Goal: Check status: Check status

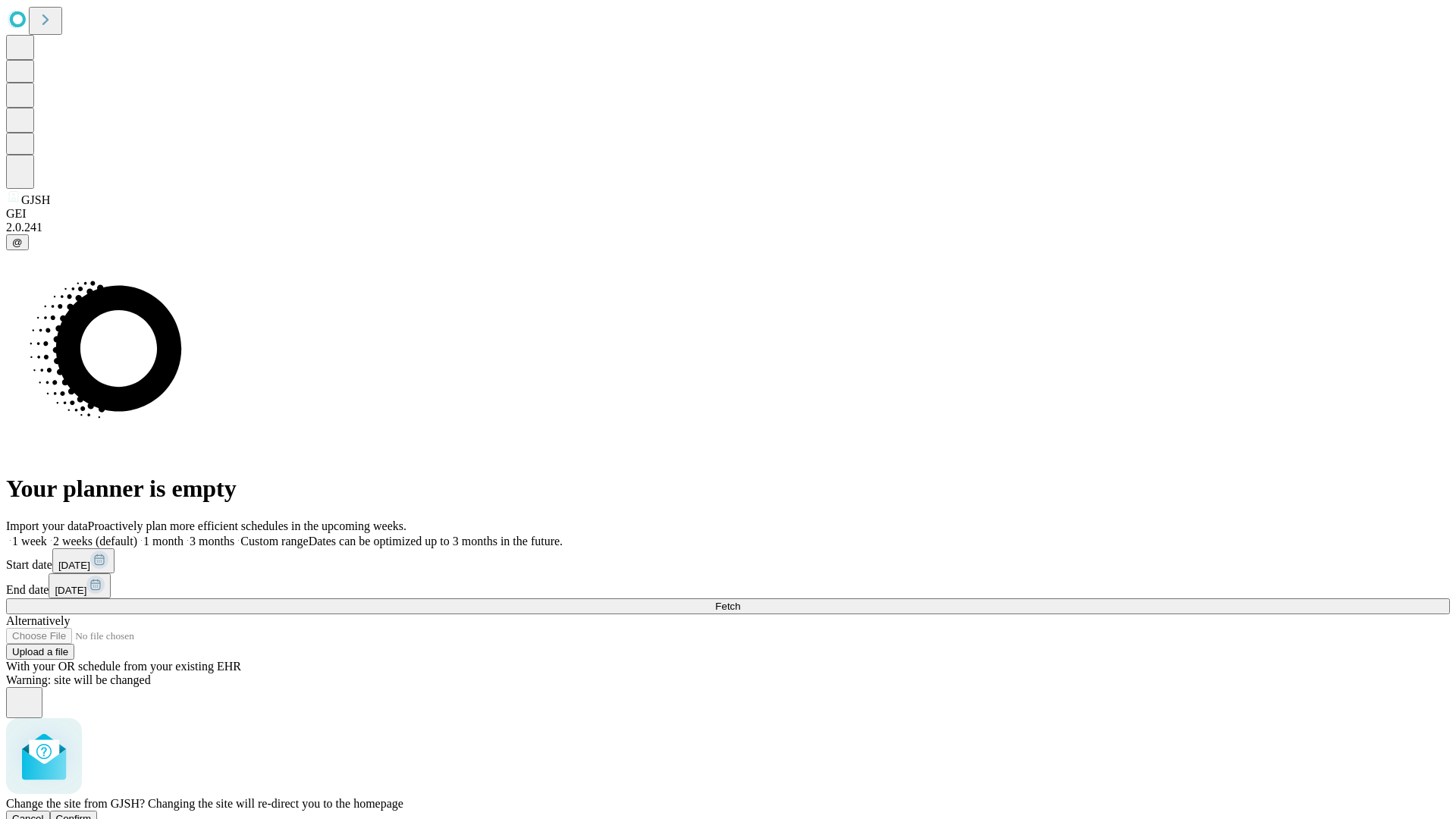
click at [91, 813] on span "Confirm" at bounding box center [73, 819] width 35 height 11
click at [137, 535] on label "2 weeks (default)" at bounding box center [92, 541] width 90 height 13
click at [740, 600] on span "Fetch" at bounding box center [728, 606] width 25 height 11
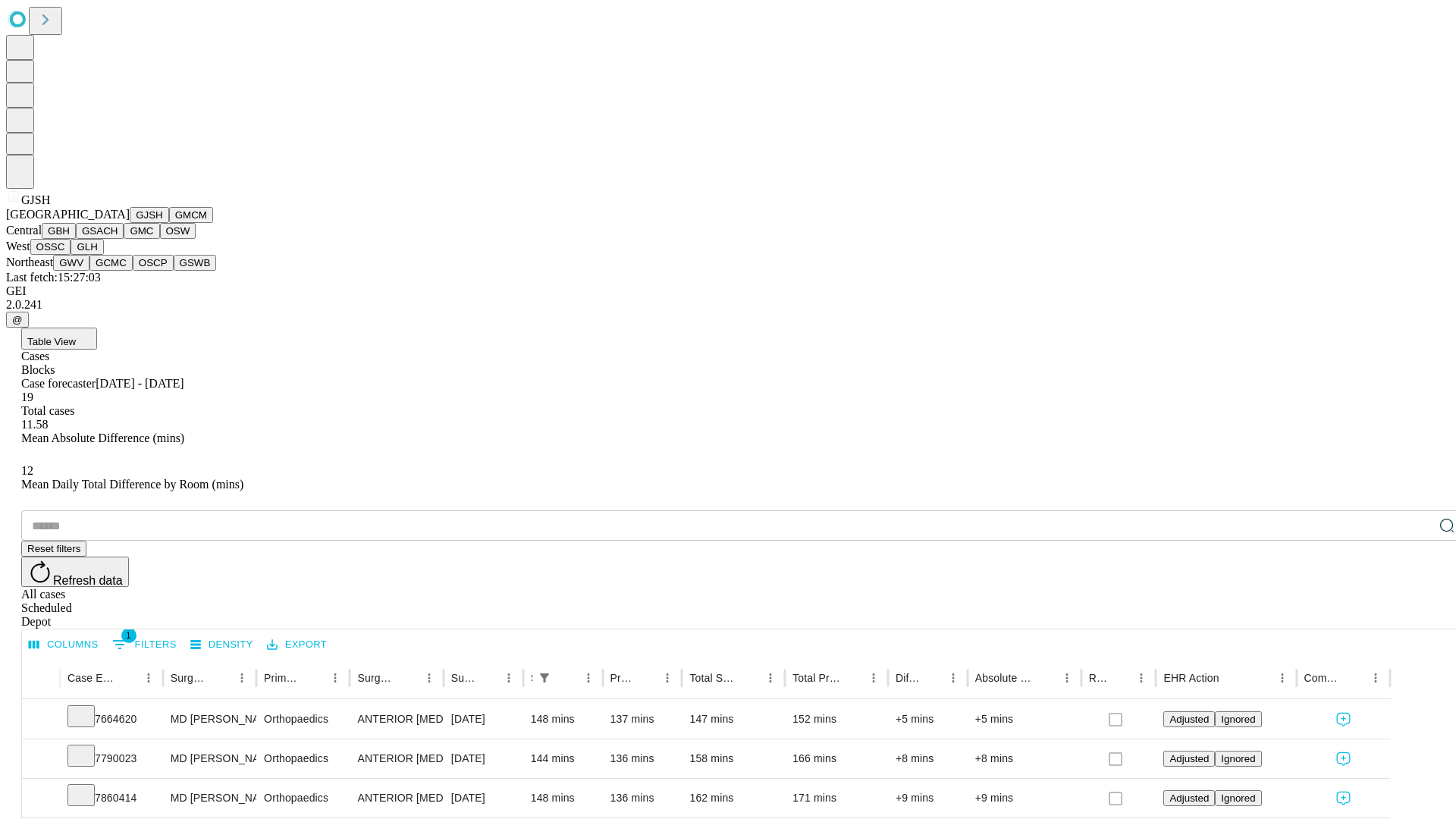
click at [169, 223] on button "GMCM" at bounding box center [191, 215] width 44 height 16
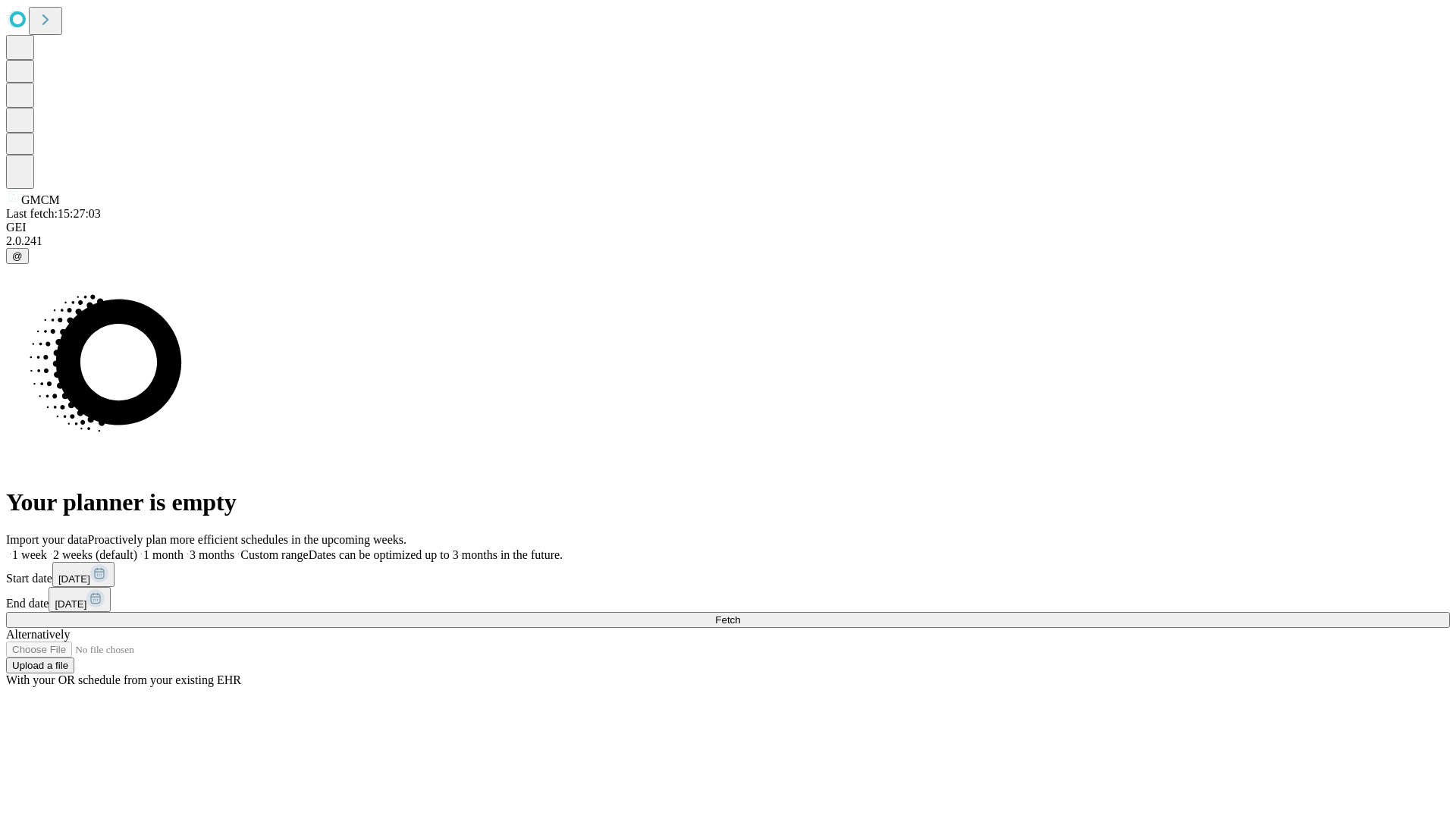
click at [137, 548] on label "2 weeks (default)" at bounding box center [92, 555] width 90 height 13
click at [740, 615] on span "Fetch" at bounding box center [728, 620] width 25 height 11
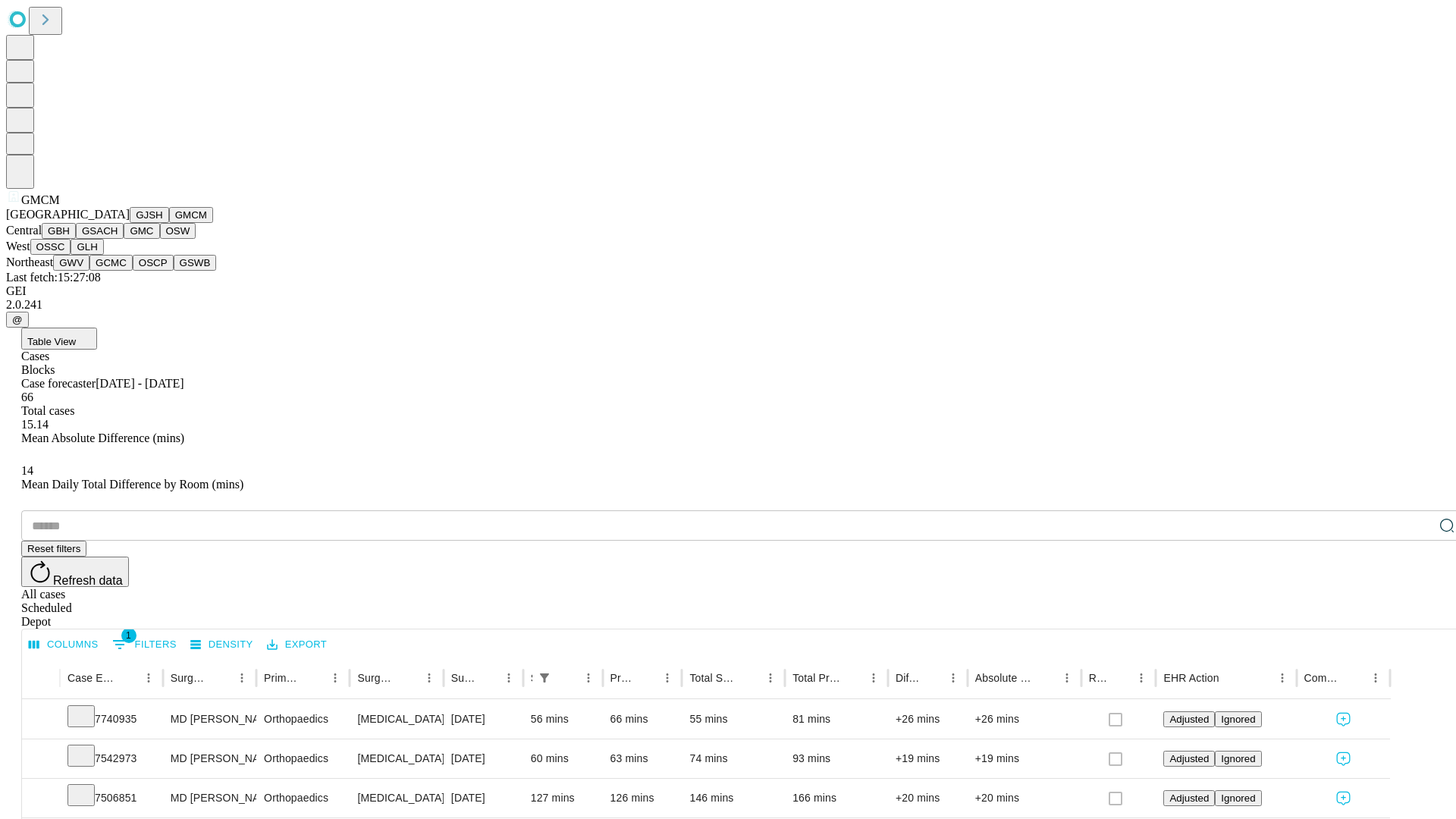
click at [76, 239] on button "GBH" at bounding box center [58, 231] width 34 height 16
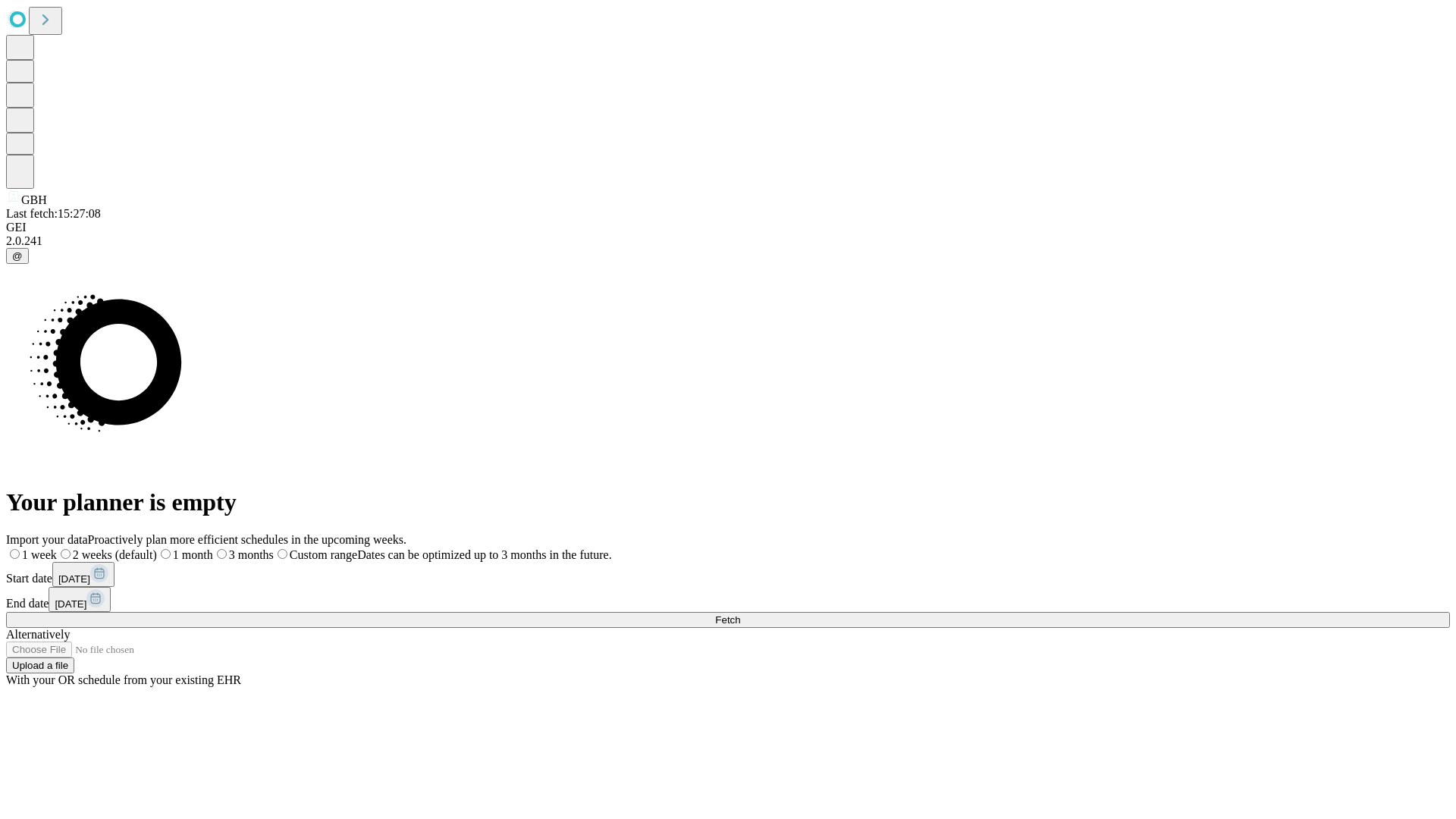
click at [157, 548] on label "2 weeks (default)" at bounding box center [106, 555] width 100 height 13
click at [740, 615] on span "Fetch" at bounding box center [728, 620] width 25 height 11
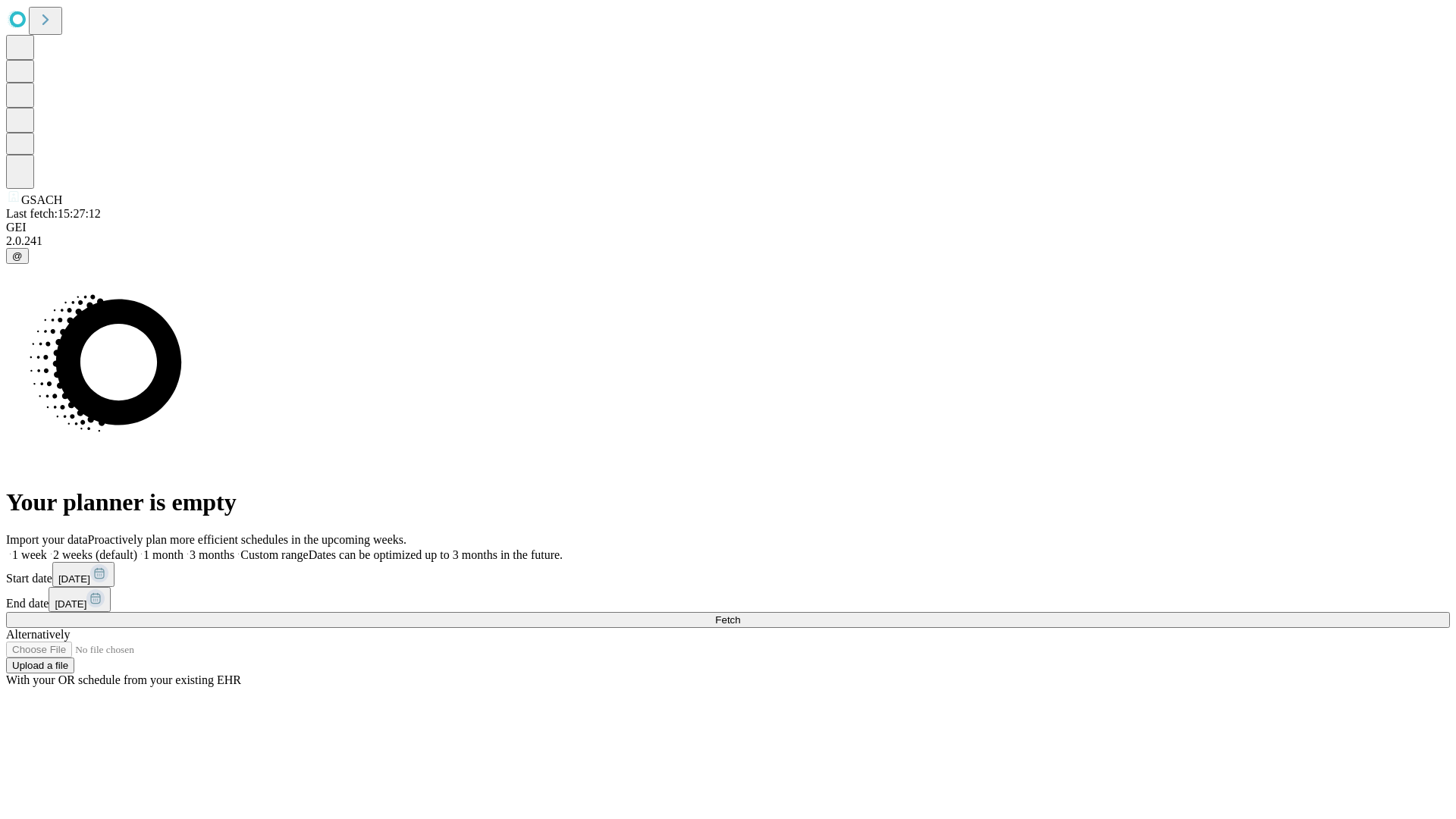
click at [740, 615] on span "Fetch" at bounding box center [728, 620] width 25 height 11
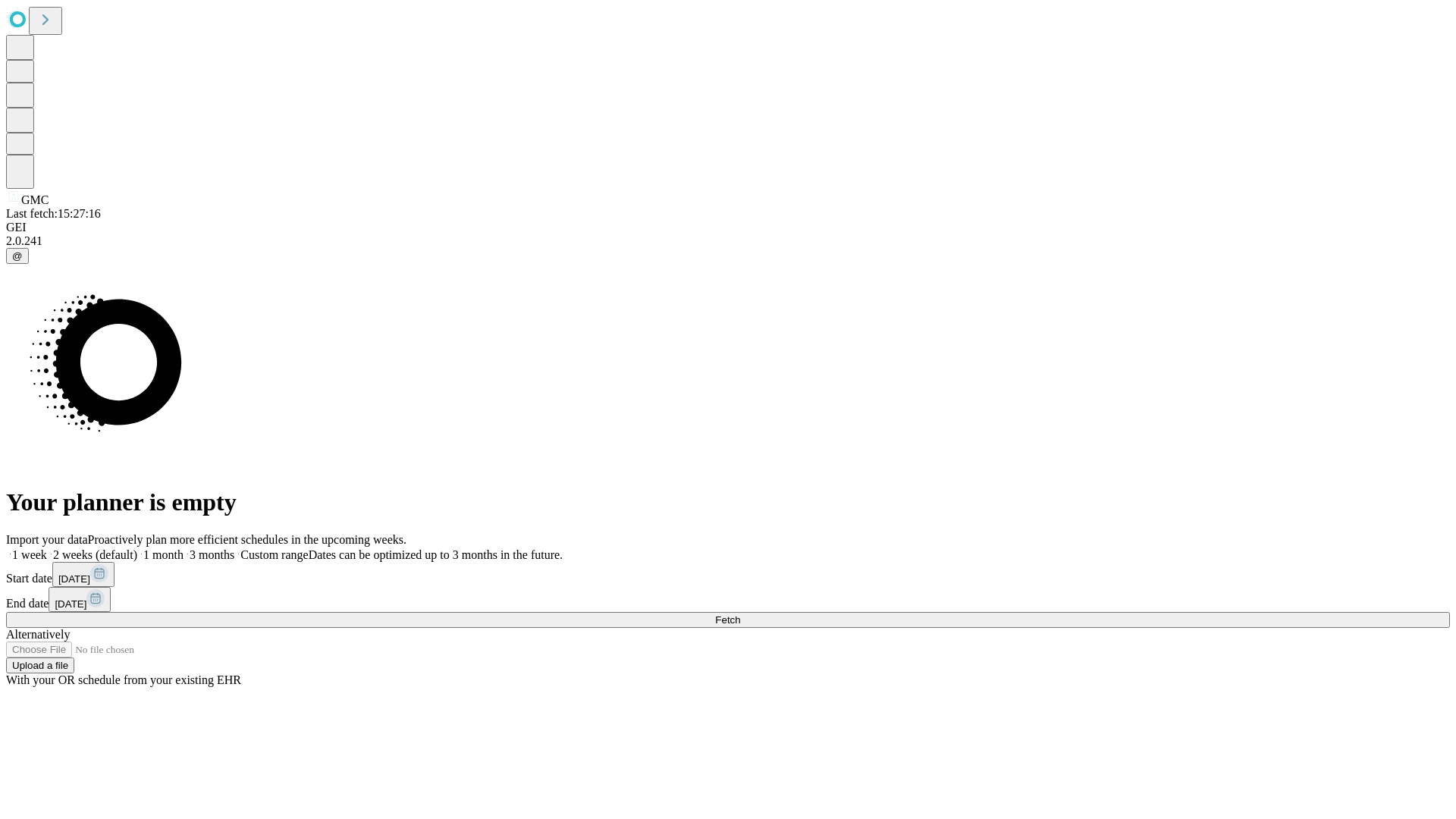
click at [137, 548] on label "2 weeks (default)" at bounding box center [92, 555] width 90 height 13
click at [740, 615] on span "Fetch" at bounding box center [728, 620] width 25 height 11
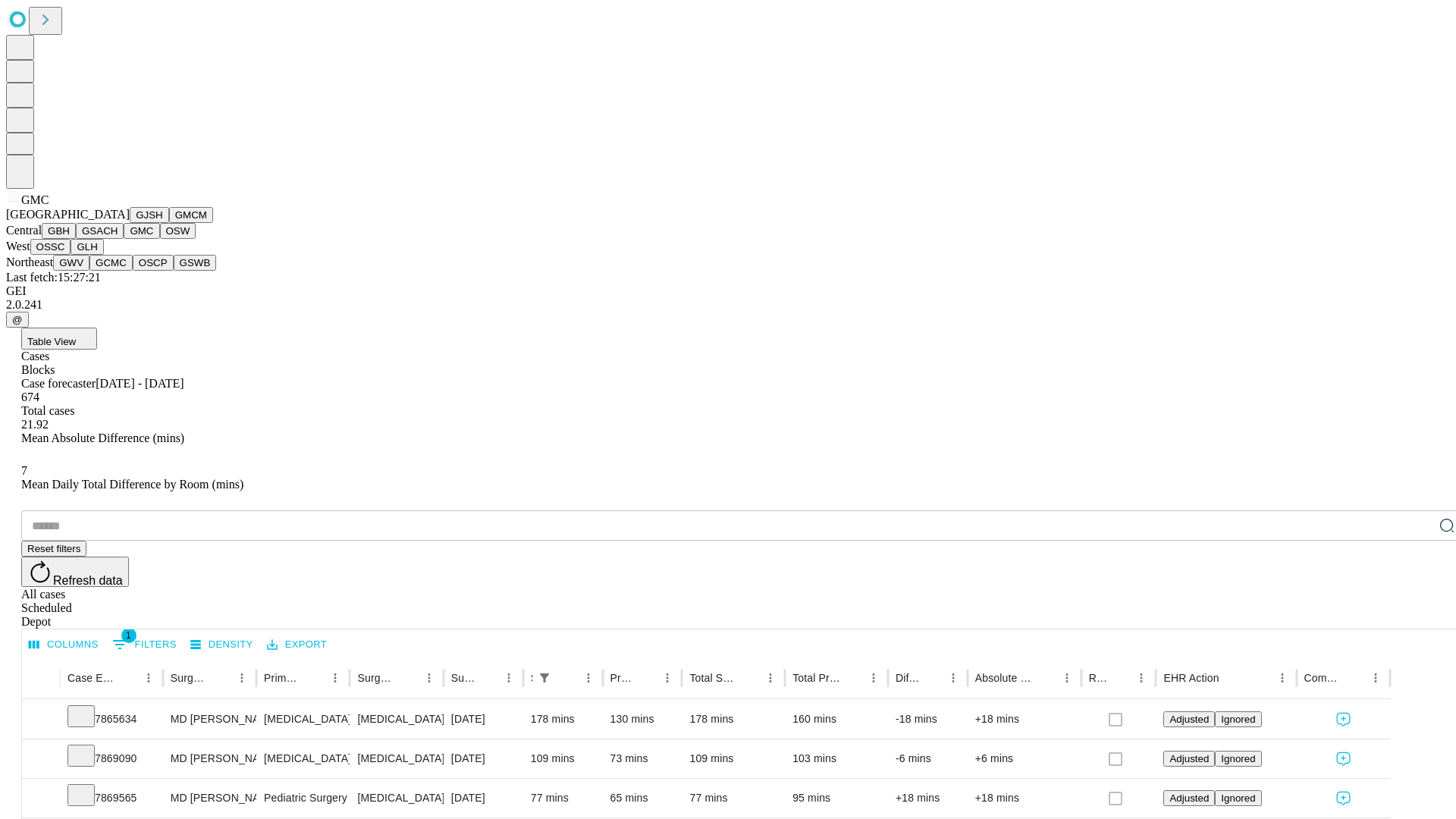
click at [160, 239] on button "OSW" at bounding box center [178, 231] width 36 height 16
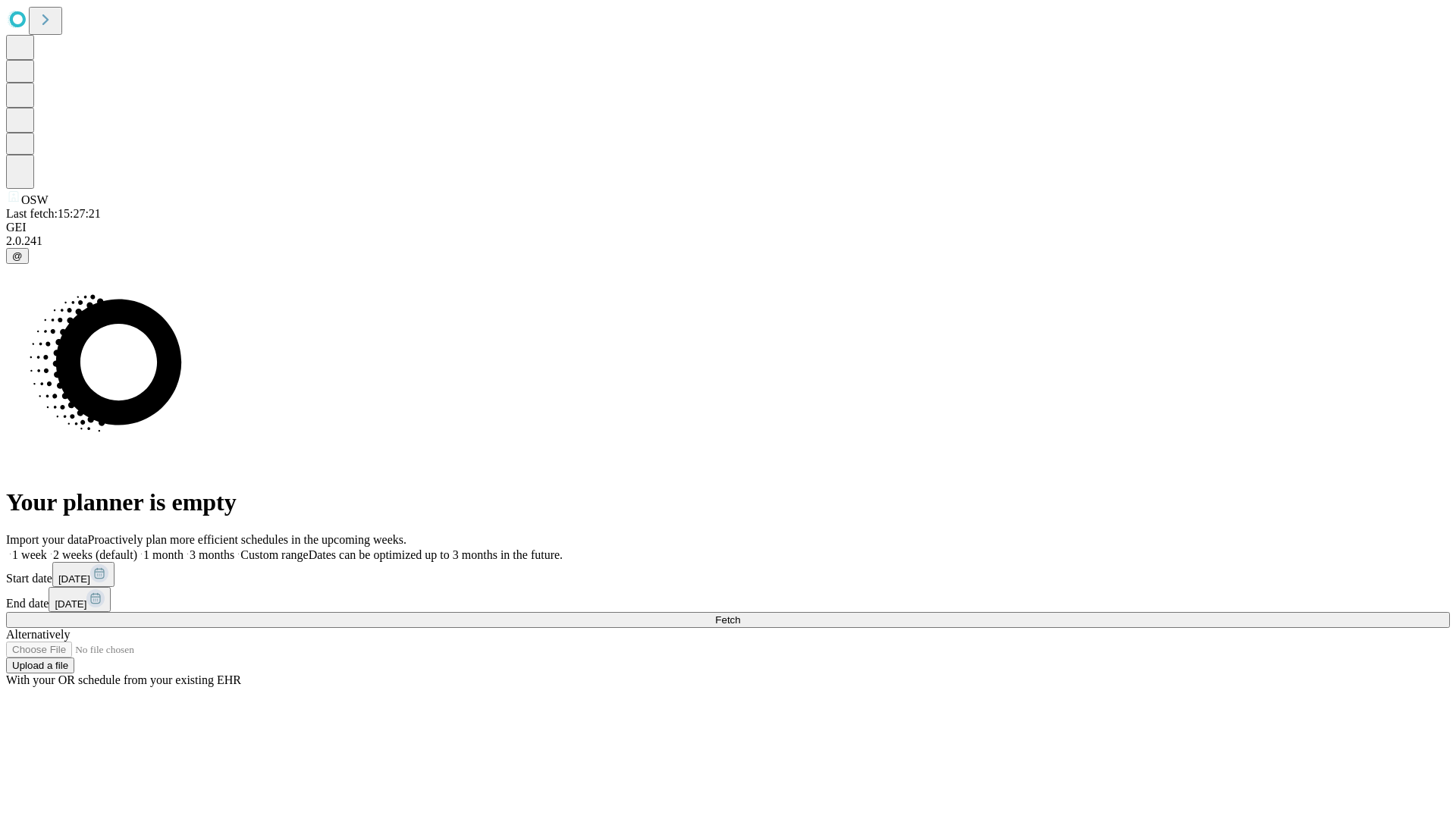
click at [137, 548] on label "2 weeks (default)" at bounding box center [92, 555] width 90 height 13
click at [740, 615] on span "Fetch" at bounding box center [728, 620] width 25 height 11
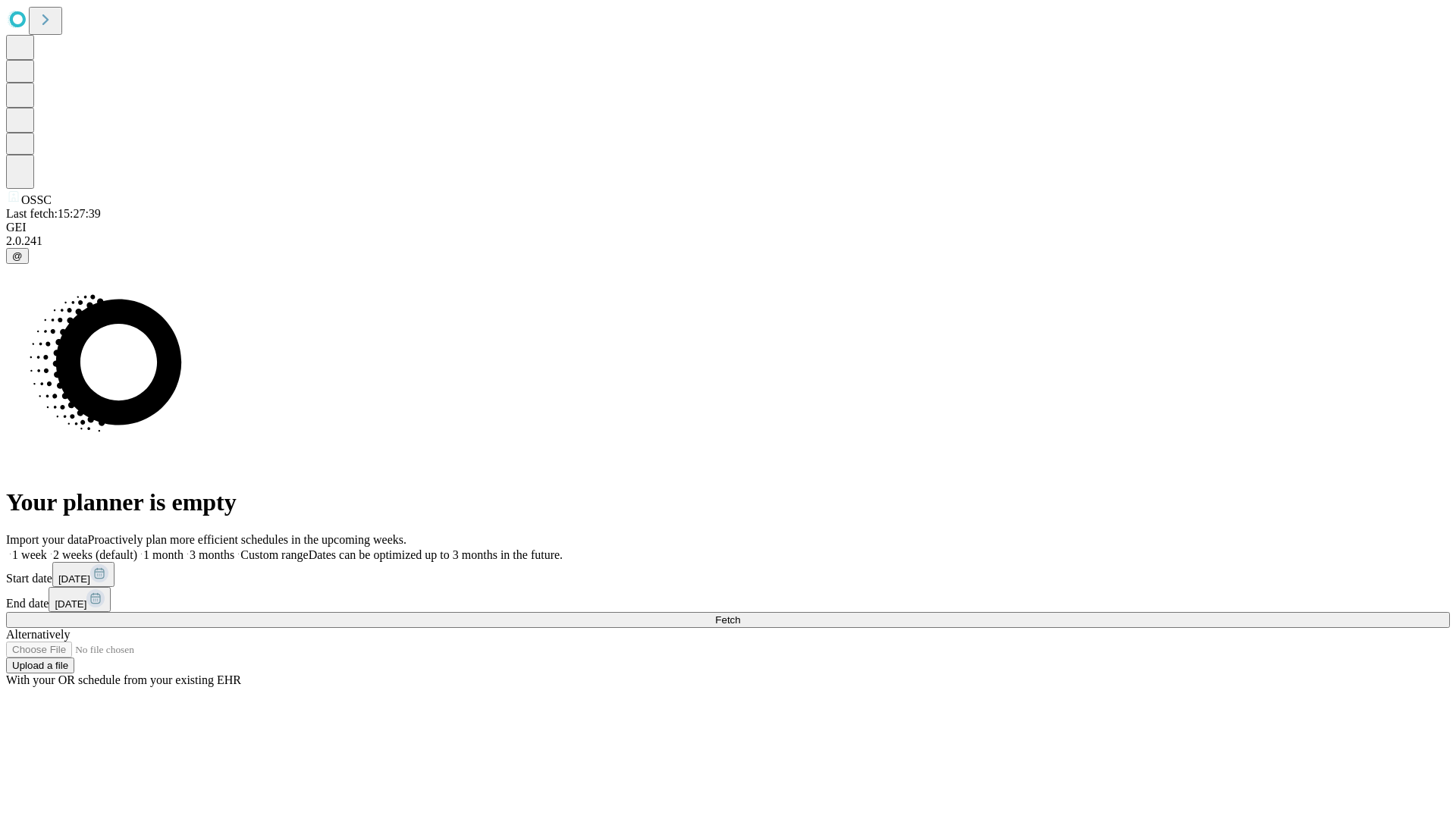
click at [137, 548] on label "2 weeks (default)" at bounding box center [92, 555] width 90 height 13
click at [740, 615] on span "Fetch" at bounding box center [728, 620] width 25 height 11
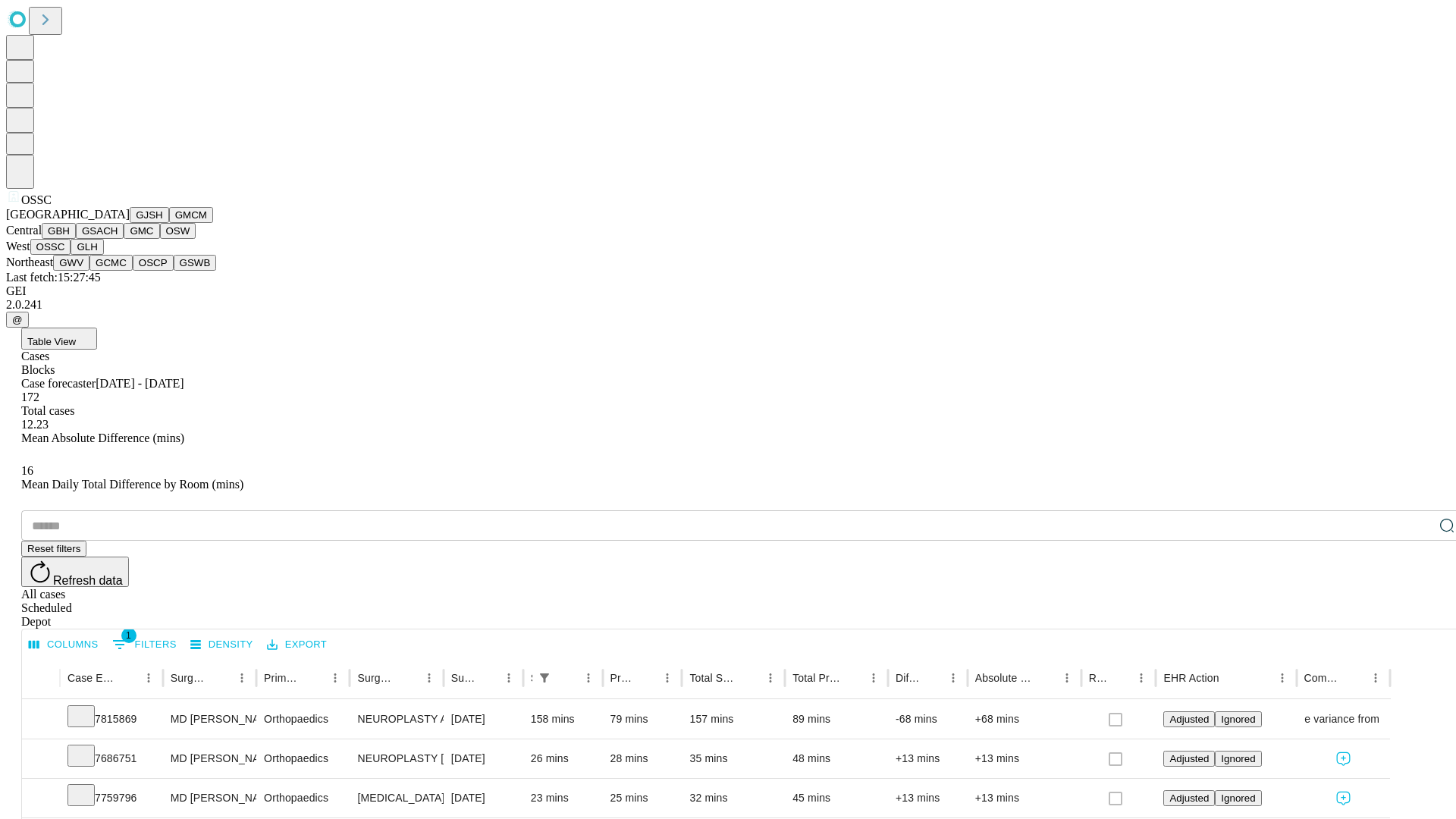
click at [103, 255] on button "GLH" at bounding box center [86, 247] width 32 height 16
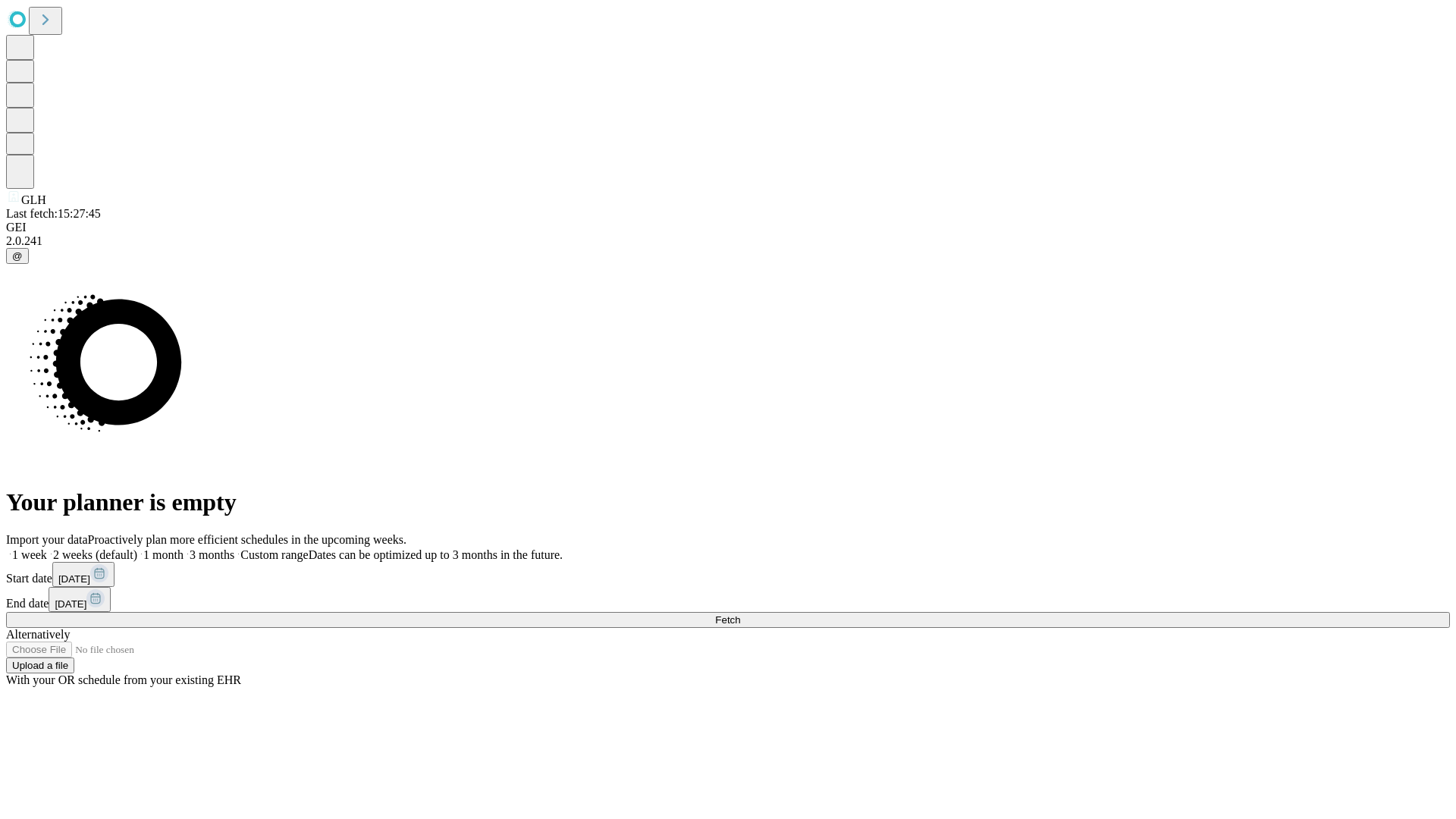
click at [137, 548] on label "2 weeks (default)" at bounding box center [92, 555] width 90 height 13
click at [740, 615] on span "Fetch" at bounding box center [728, 620] width 25 height 11
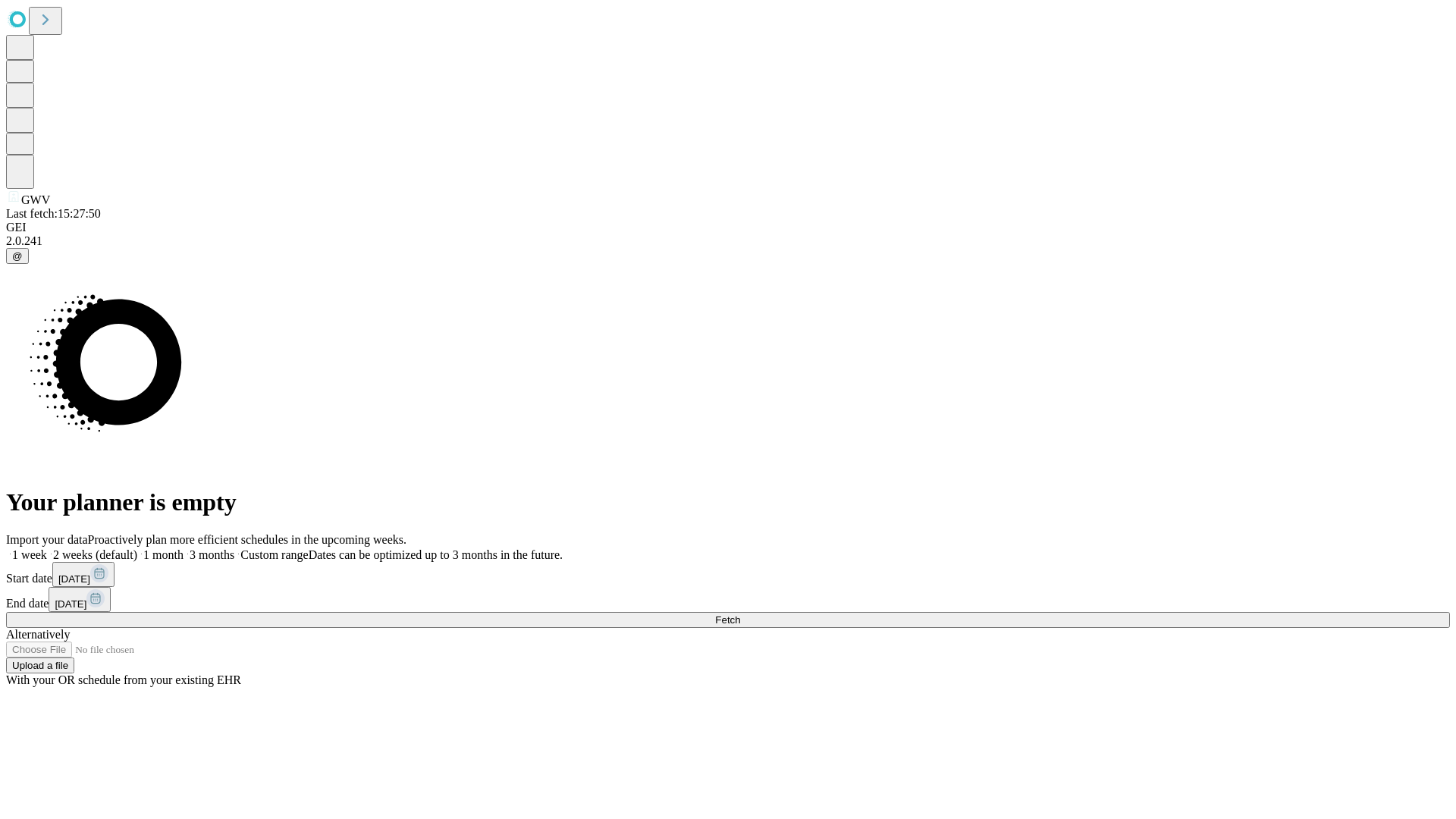
click at [137, 548] on label "2 weeks (default)" at bounding box center [92, 555] width 90 height 13
click at [740, 615] on span "Fetch" at bounding box center [728, 620] width 25 height 11
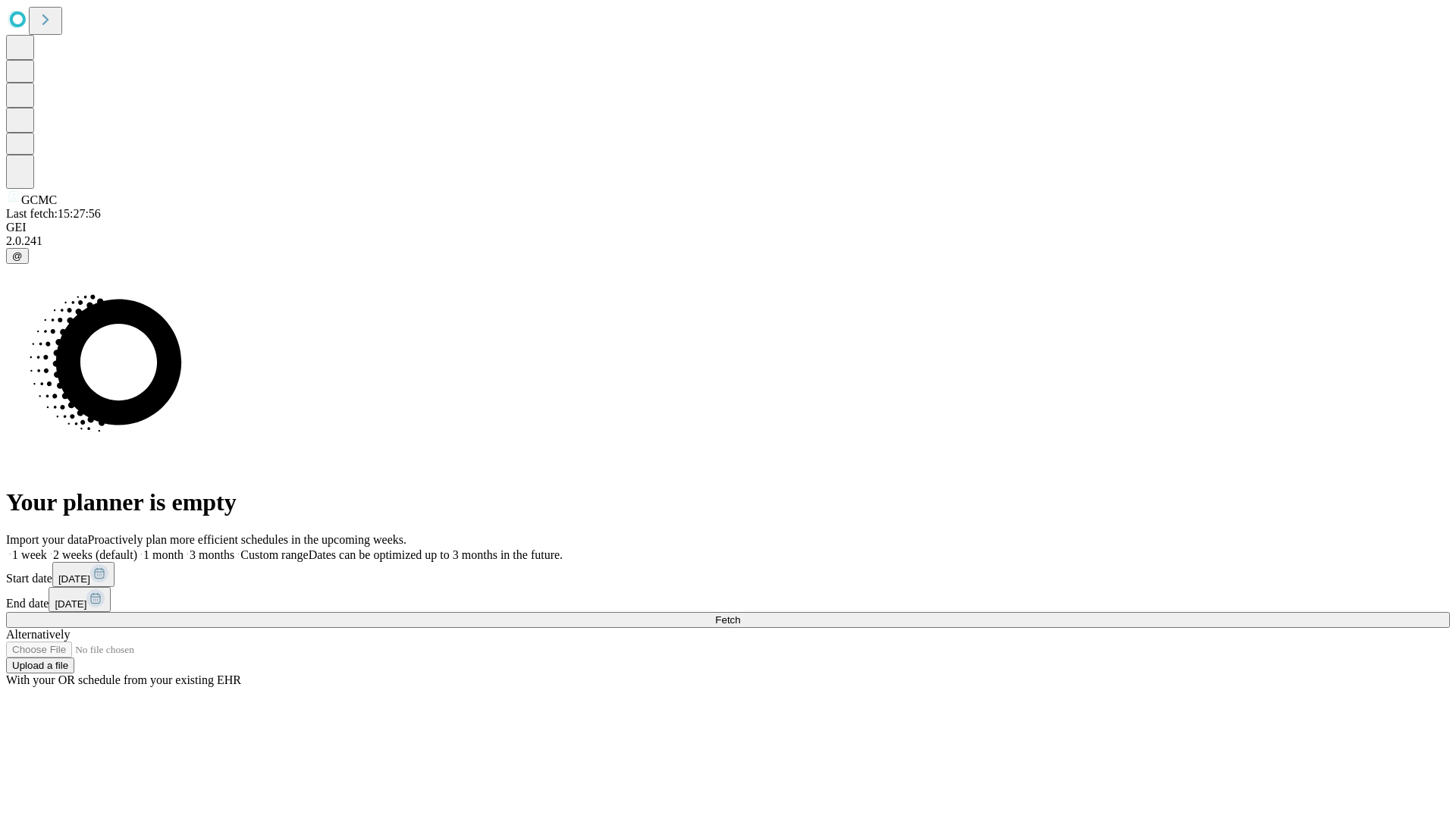
click at [740, 615] on span "Fetch" at bounding box center [728, 620] width 25 height 11
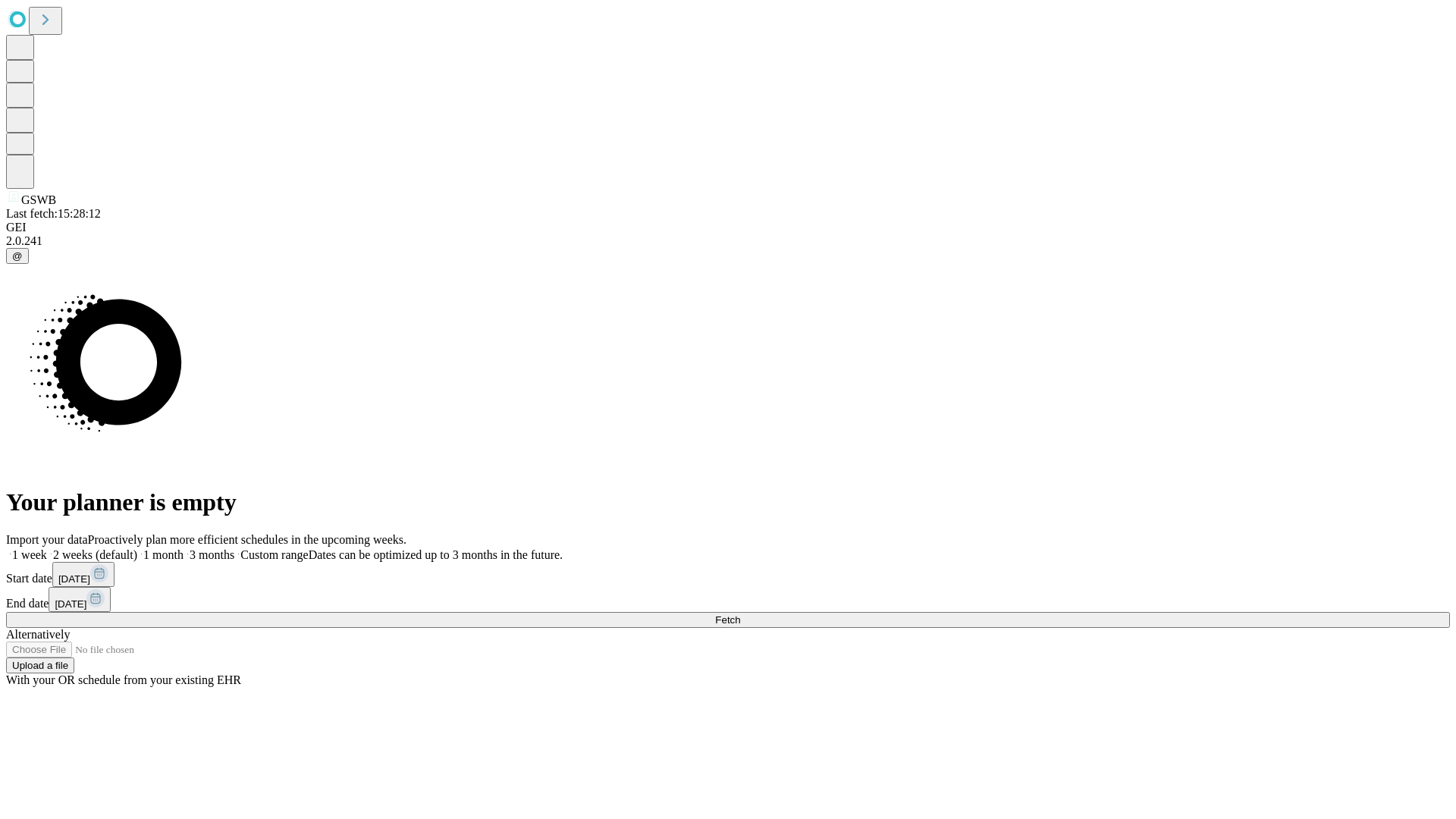
click at [740, 615] on span "Fetch" at bounding box center [728, 620] width 25 height 11
